Goal: Task Accomplishment & Management: Manage account settings

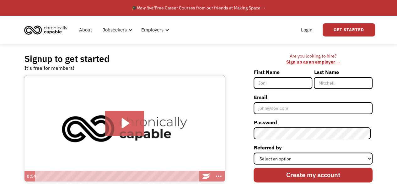
click at [292, 85] on input "First Name" at bounding box center [283, 83] width 59 height 12
type input "Brandon"
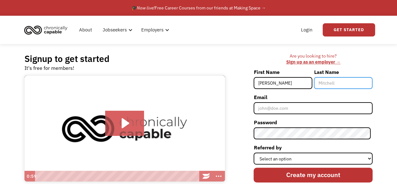
type input "Cuevas"
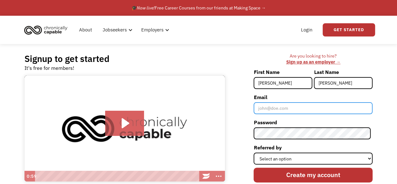
click at [314, 109] on input "Email" at bounding box center [313, 108] width 119 height 12
type input "[EMAIL_ADDRESS][DOMAIN_NAME]"
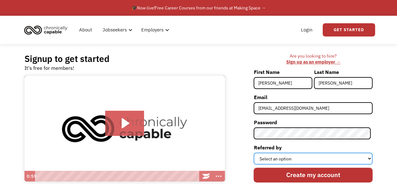
click at [339, 158] on select "Select an option Instagram Facebook Twitter Search Engine News Article Word of …" at bounding box center [313, 158] width 119 height 12
select select "Other"
click at [256, 152] on select "Select an option Instagram Facebook Twitter Search Engine News Article Word of …" at bounding box center [313, 158] width 119 height 12
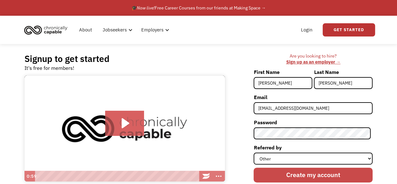
click at [303, 173] on input "Create my account" at bounding box center [313, 174] width 119 height 15
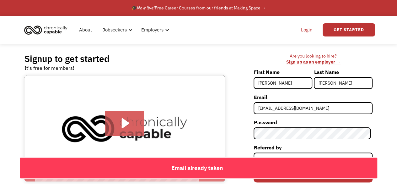
click at [311, 28] on link "Login" at bounding box center [307, 30] width 19 height 20
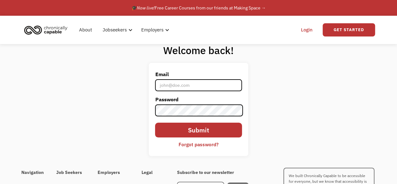
type input "branchris1001@gmail.com"
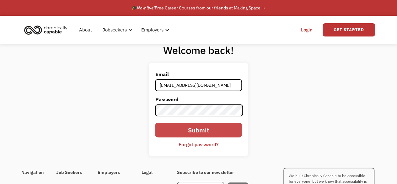
click at [209, 129] on input "Submit" at bounding box center [198, 130] width 87 height 15
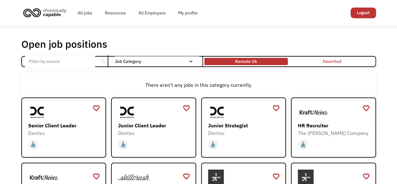
click at [252, 62] on div "Remote Ok" at bounding box center [246, 61] width 22 height 8
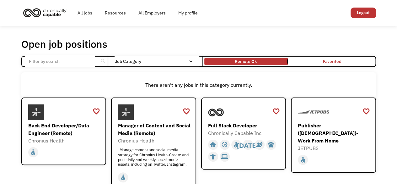
click at [0, 0] on nav "All None Administrative Communications & Public Relations Customer Service Desi…" at bounding box center [0, 0] width 0 height 0
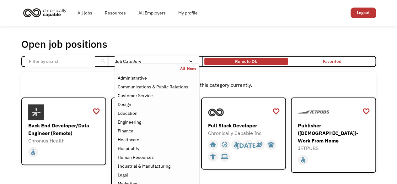
click at [273, 63] on div "Remote Ok" at bounding box center [247, 61] width 84 height 4
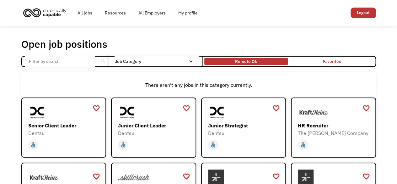
click at [268, 60] on div "Remote Ok" at bounding box center [247, 61] width 84 height 4
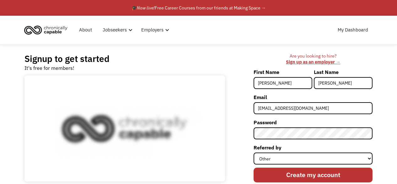
select select "Other"
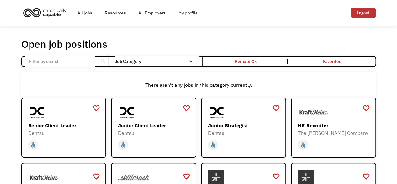
click at [45, 63] on input "Email Form" at bounding box center [60, 61] width 70 height 12
click at [185, 11] on link "My profile" at bounding box center [188, 13] width 32 height 20
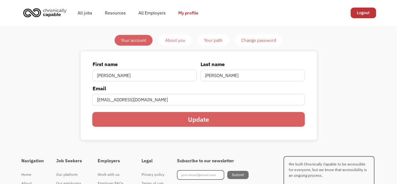
click at [177, 42] on div "About you" at bounding box center [175, 40] width 20 height 8
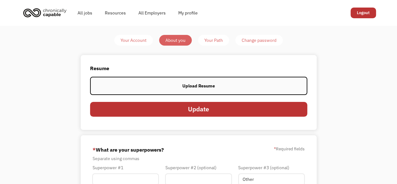
click at [216, 79] on label "Upload Resume" at bounding box center [198, 86] width 217 height 19
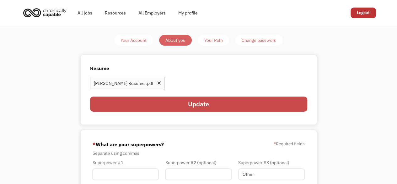
click at [198, 105] on input "Update" at bounding box center [198, 103] width 217 height 15
type input "Please wait..."
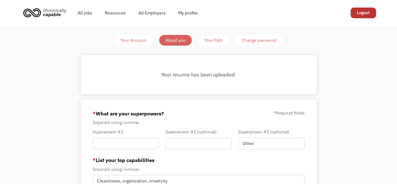
click at [209, 41] on div "Your Path" at bounding box center [214, 40] width 19 height 8
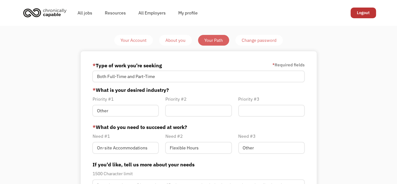
click at [258, 39] on div "Change password" at bounding box center [259, 40] width 35 height 8
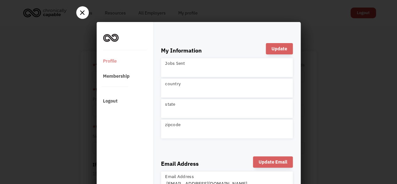
click at [88, 13] on div at bounding box center [198, 92] width 397 height 184
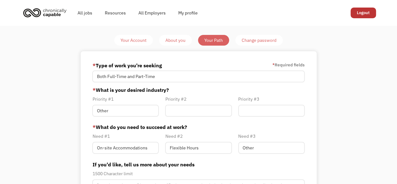
click at [182, 40] on div "About you" at bounding box center [176, 40] width 20 height 8
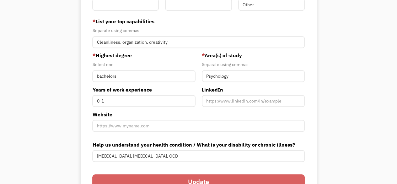
scroll to position [175, 0]
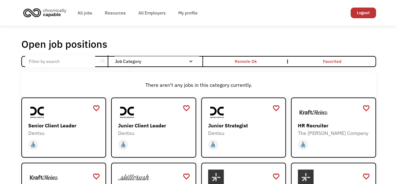
click at [124, 61] on div "Job Category" at bounding box center [157, 61] width 85 height 4
click at [124, 63] on div "Job Category" at bounding box center [157, 61] width 85 height 4
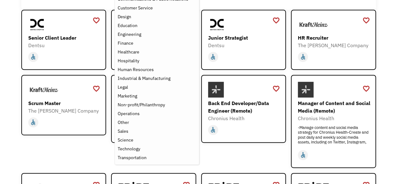
scroll to position [88, 0]
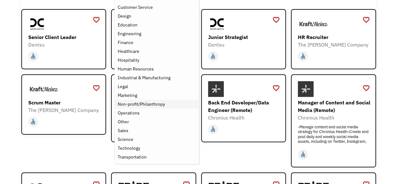
click at [150, 105] on div "Non-profit/Philanthropy" at bounding box center [141, 104] width 47 height 8
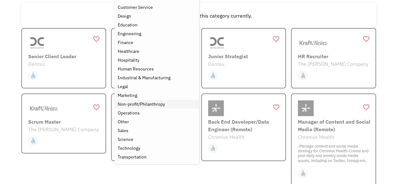
scroll to position [68, 0]
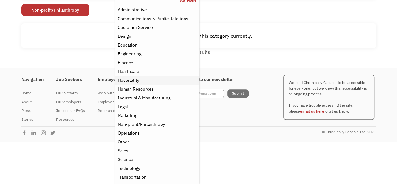
click at [153, 83] on div "Hospitality" at bounding box center [157, 80] width 79 height 8
click at [154, 72] on div "Healthcare" at bounding box center [157, 72] width 79 height 8
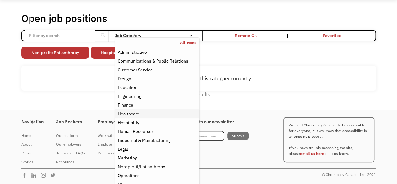
scroll to position [23, 0]
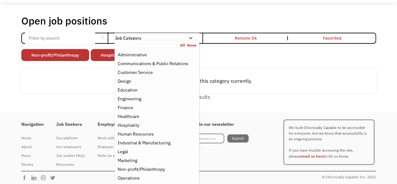
click at [193, 46] on link "None" at bounding box center [191, 45] width 9 height 5
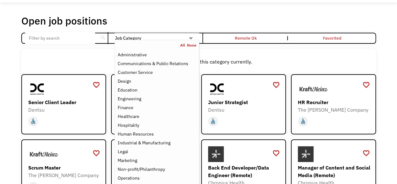
click at [185, 45] on link "All" at bounding box center [183, 45] width 7 height 5
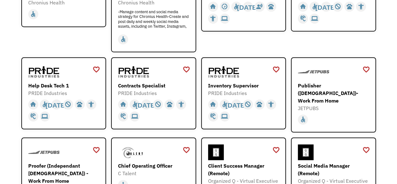
scroll to position [199, 0]
